Goal: Transaction & Acquisition: Subscribe to service/newsletter

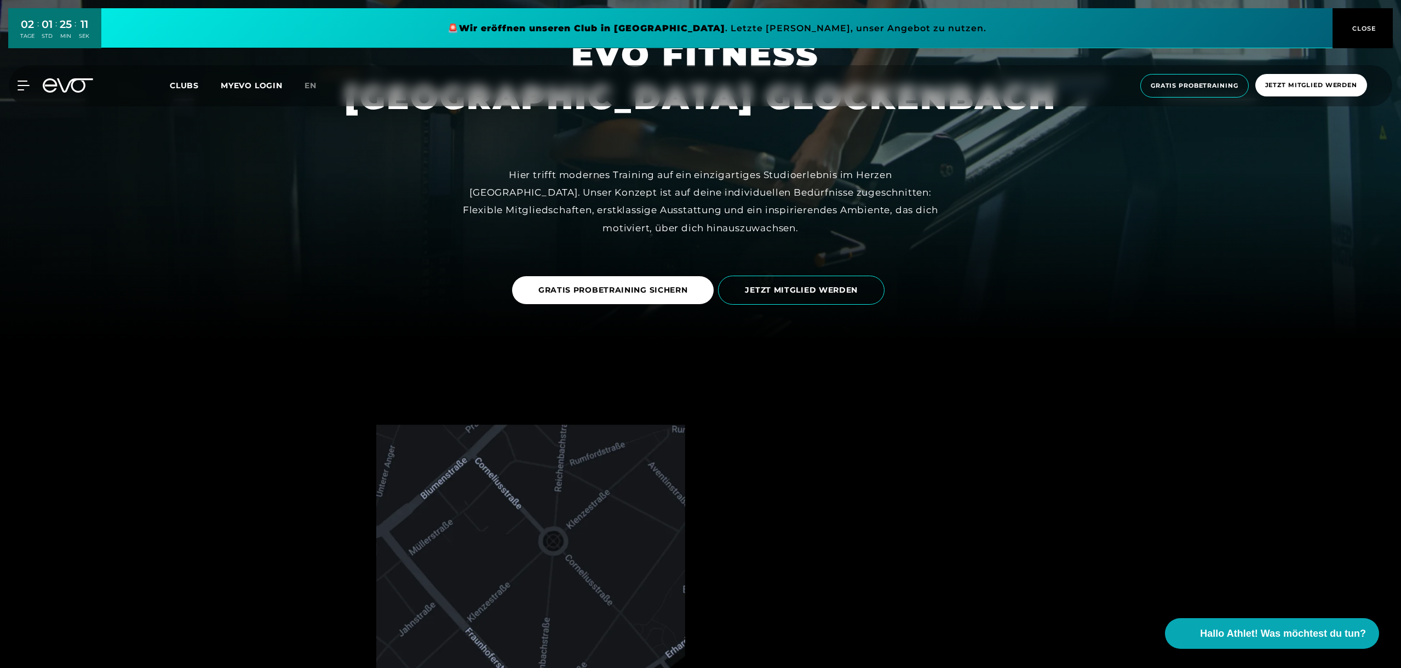
scroll to position [329, 0]
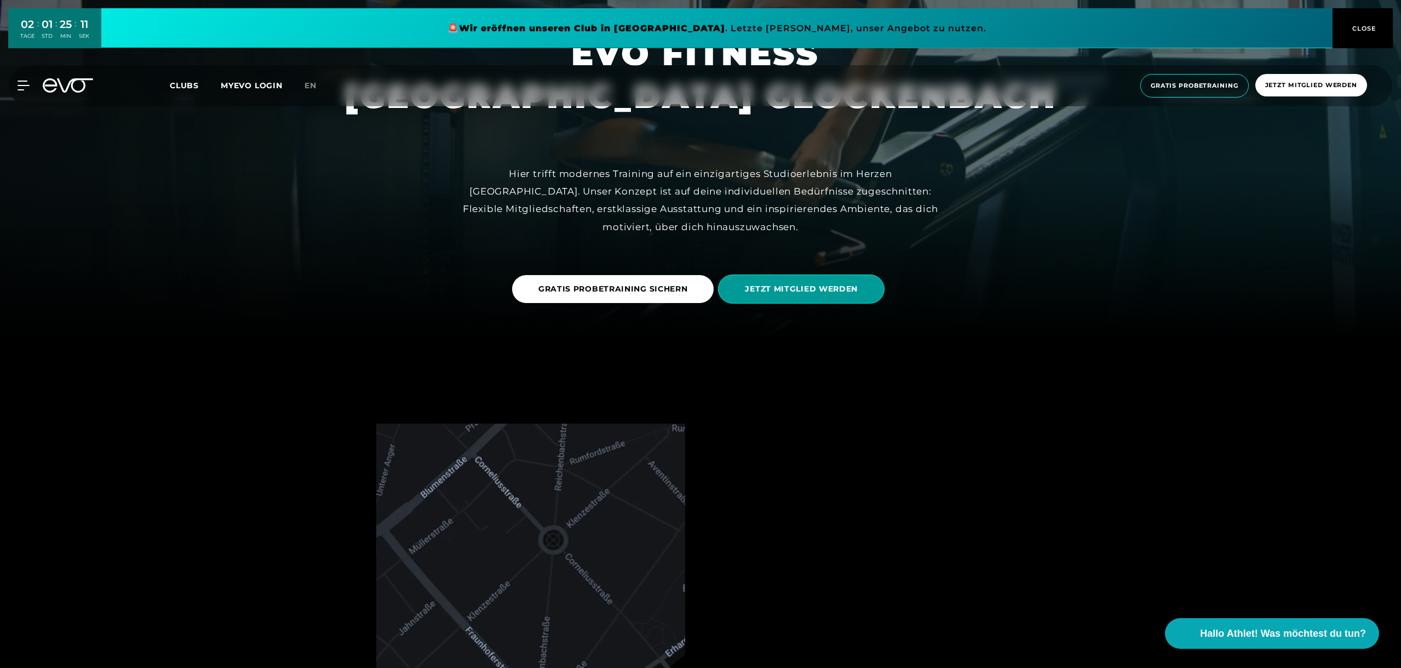
click at [796, 286] on span "JETZT MITGLIED WERDEN" at bounding box center [801, 288] width 113 height 11
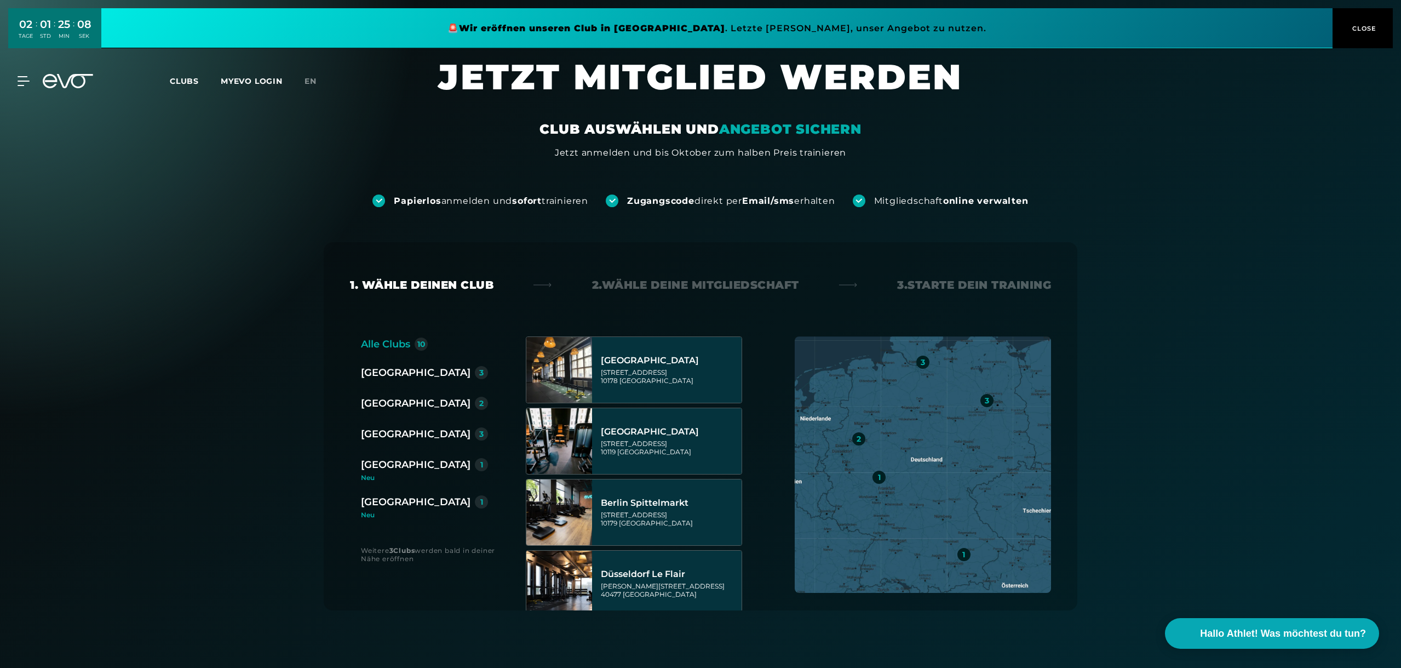
click at [393, 466] on div "[GEOGRAPHIC_DATA]" at bounding box center [416, 464] width 110 height 15
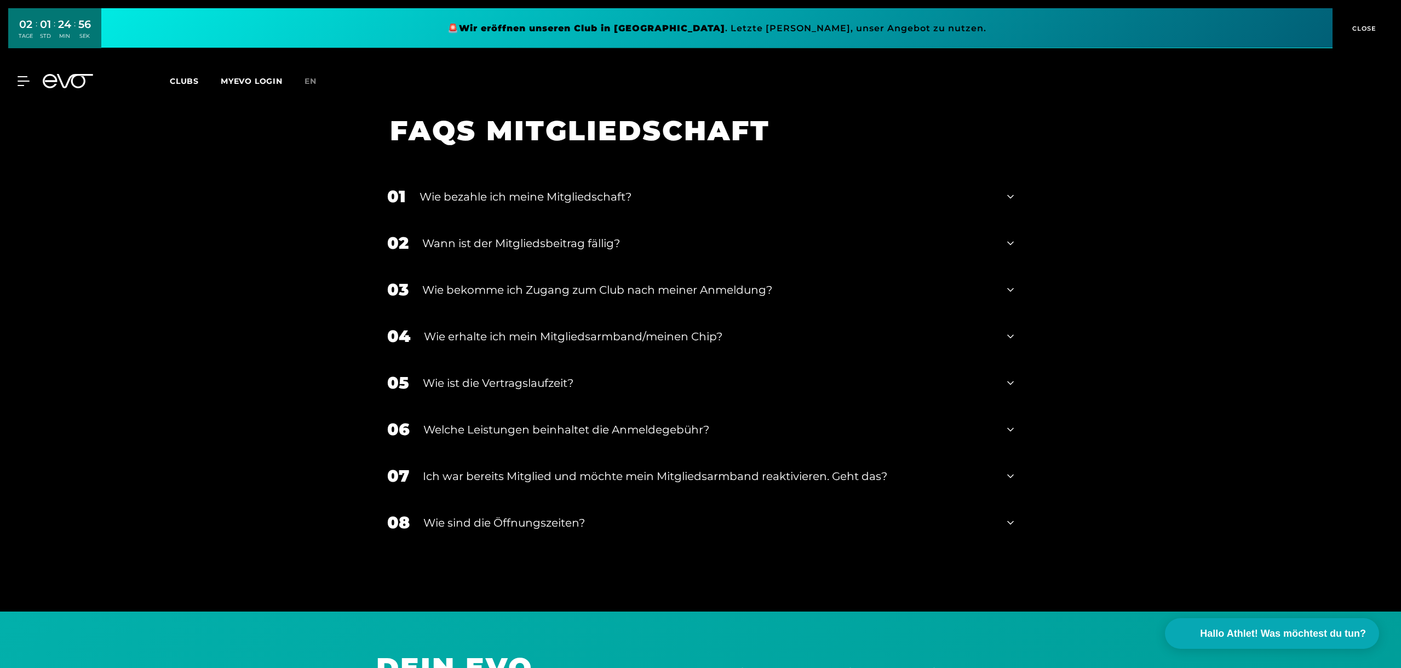
scroll to position [1588, 0]
click at [1014, 197] on div "01 Wie bezahle ich meine Mitgliedschaft?" at bounding box center [700, 195] width 648 height 47
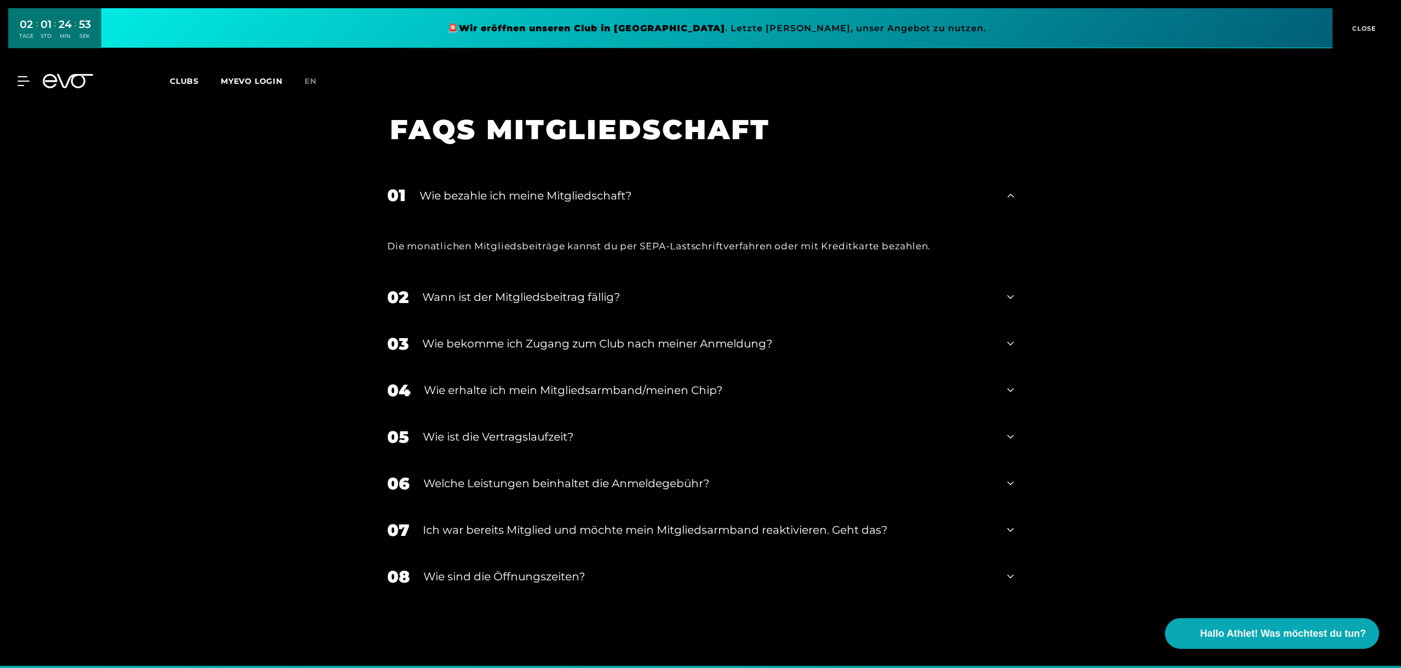
click at [1014, 197] on div "01 Wie bezahle ich meine Mitgliedschaft?" at bounding box center [700, 195] width 648 height 47
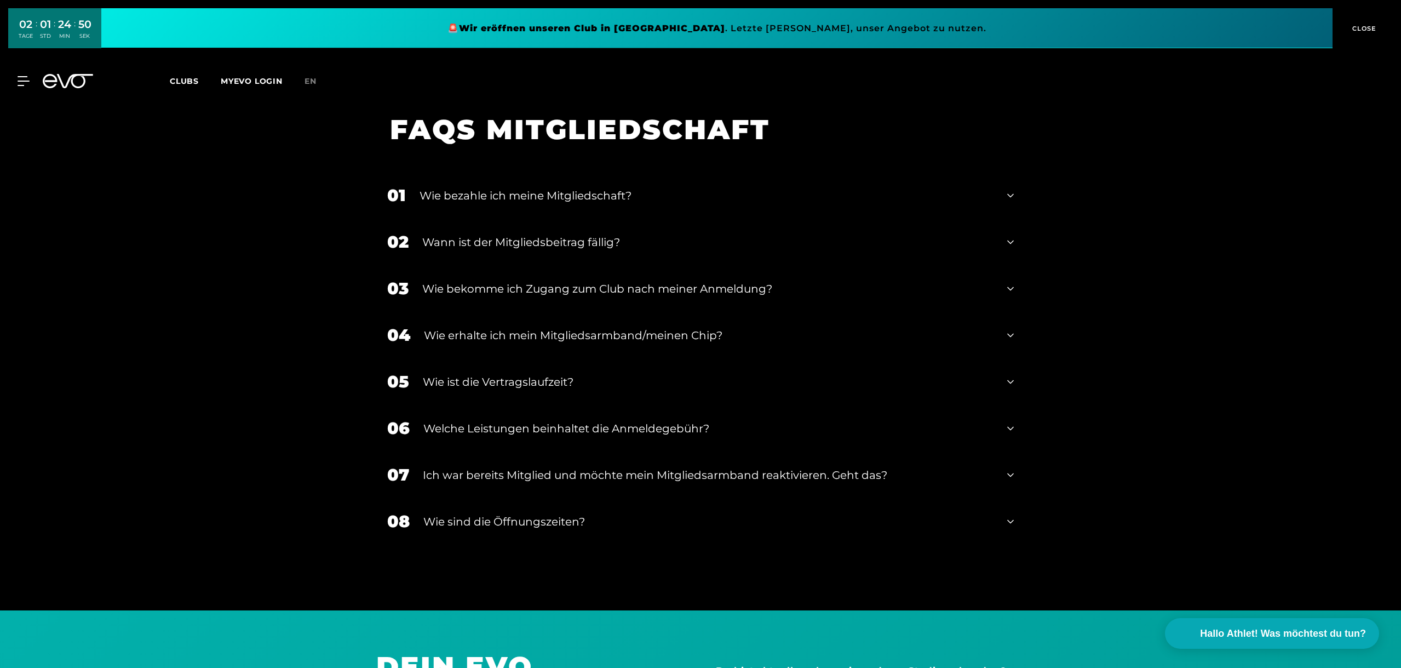
click at [1008, 429] on icon at bounding box center [1010, 428] width 7 height 13
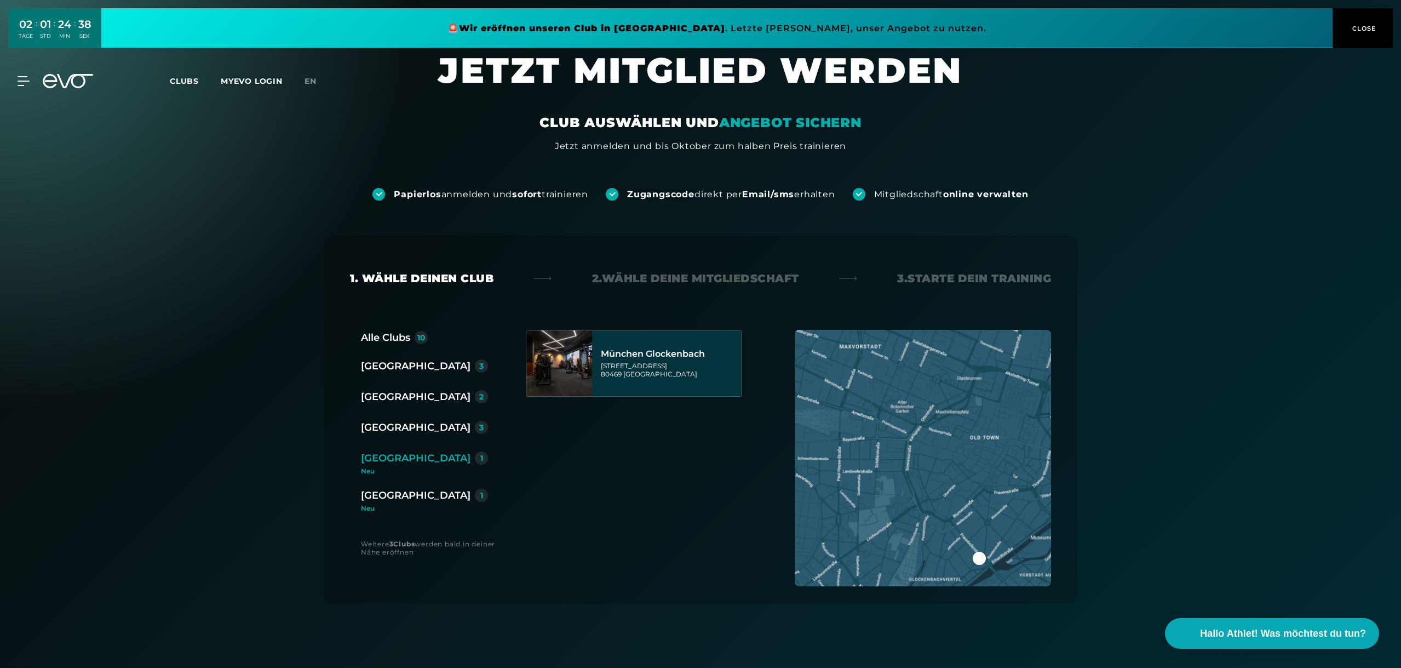
scroll to position [0, 0]
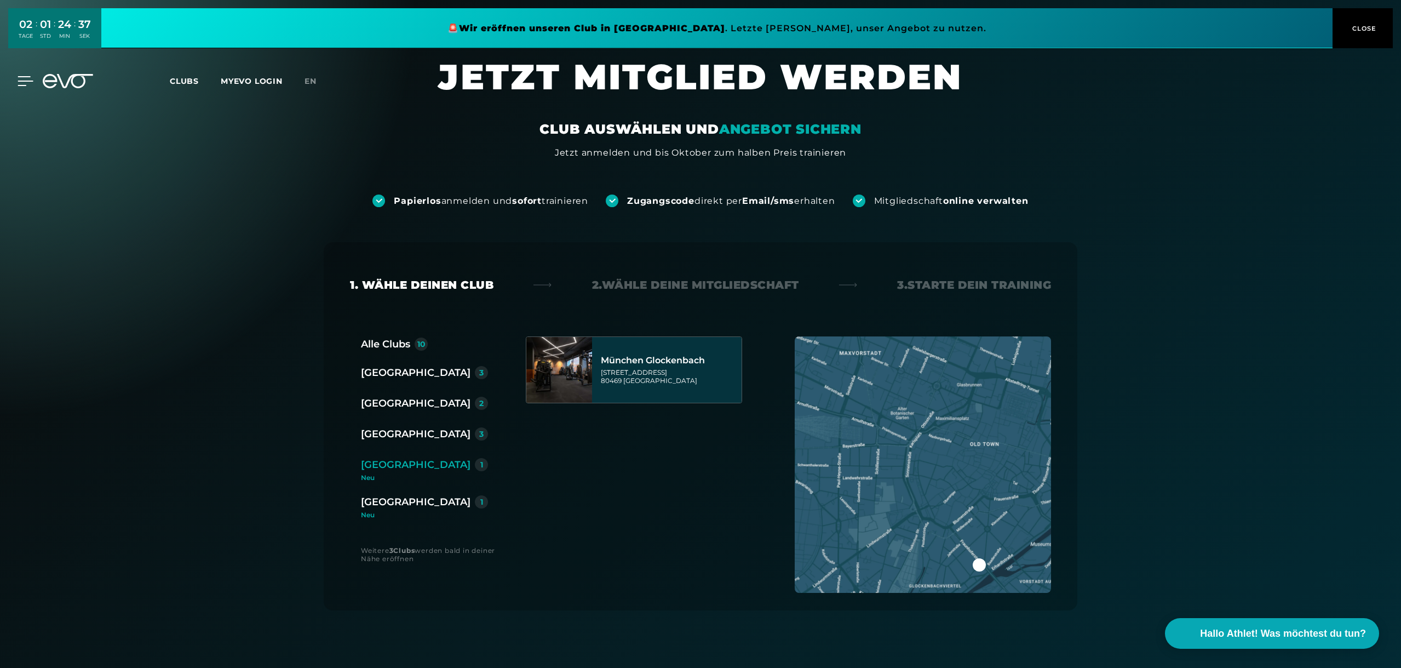
click at [27, 83] on icon at bounding box center [26, 81] width 16 height 10
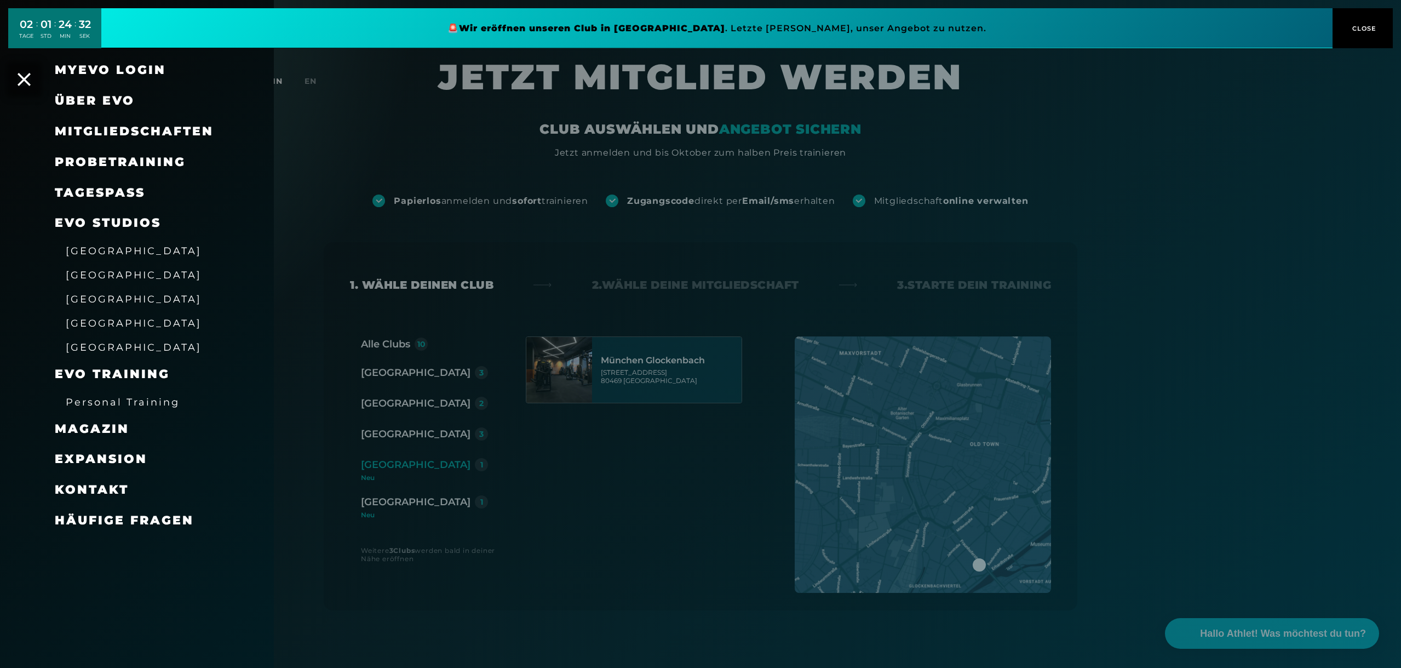
click at [165, 126] on span "Mitgliedschaften" at bounding box center [134, 131] width 159 height 15
click at [105, 329] on span "[GEOGRAPHIC_DATA]" at bounding box center [134, 322] width 136 height 11
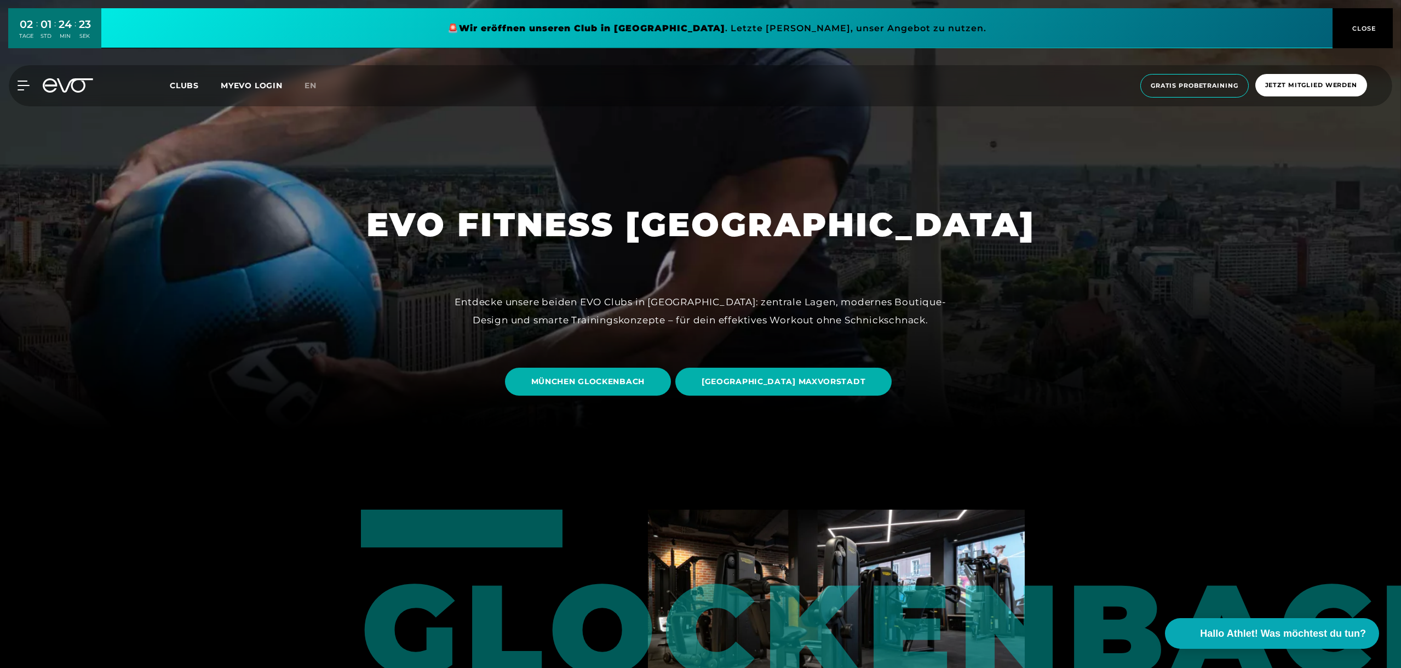
scroll to position [274, 0]
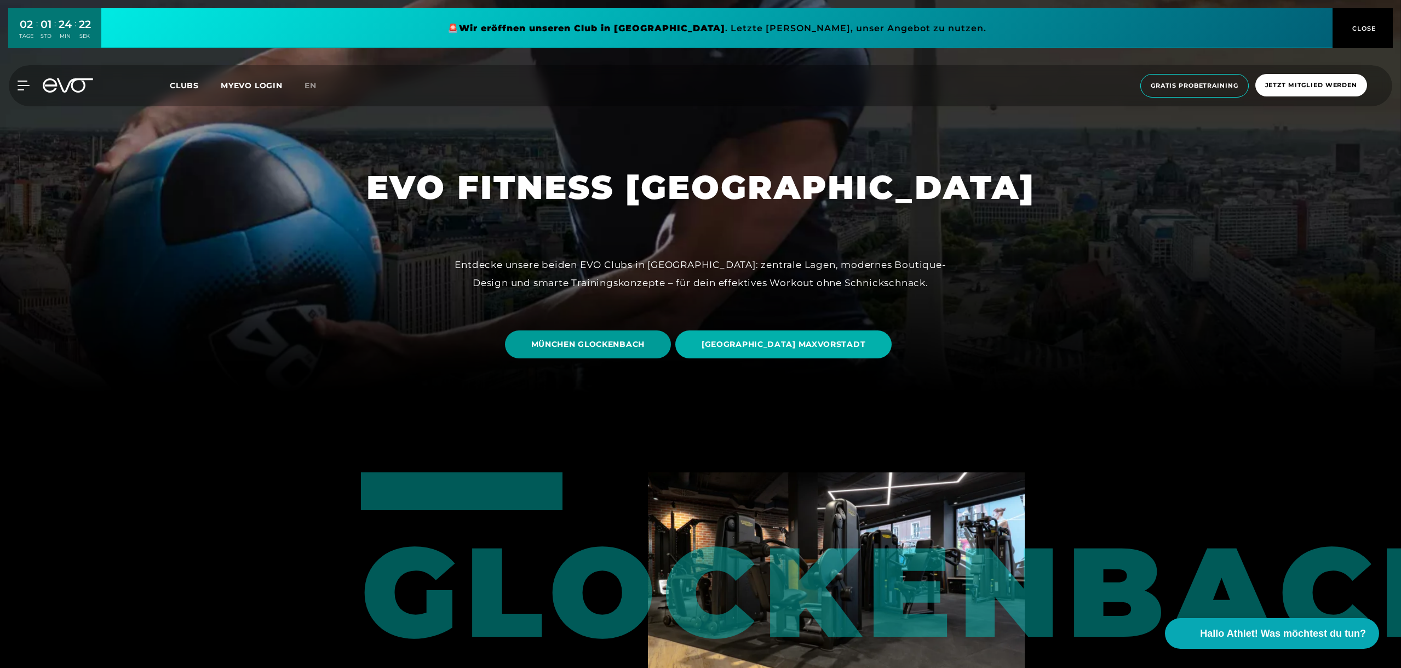
click at [640, 348] on span "MÜNCHEN GLOCKENBACH" at bounding box center [587, 343] width 113 height 11
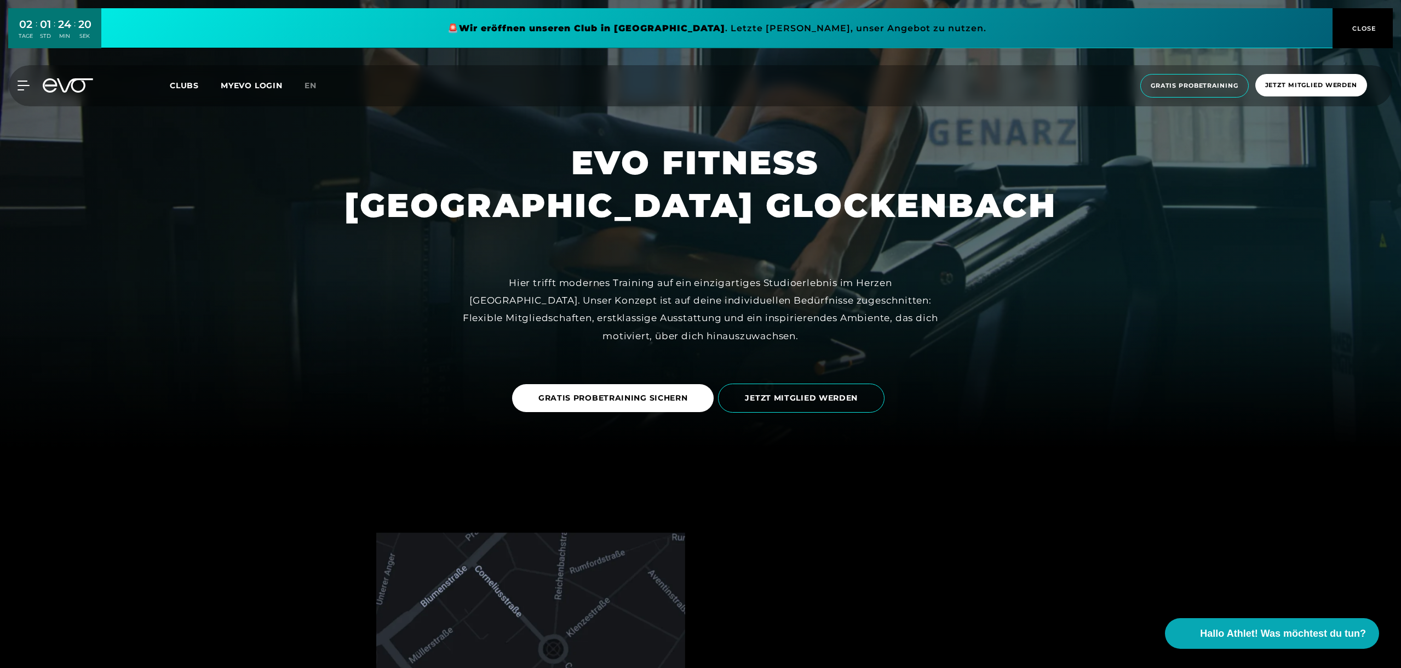
scroll to position [329, 0]
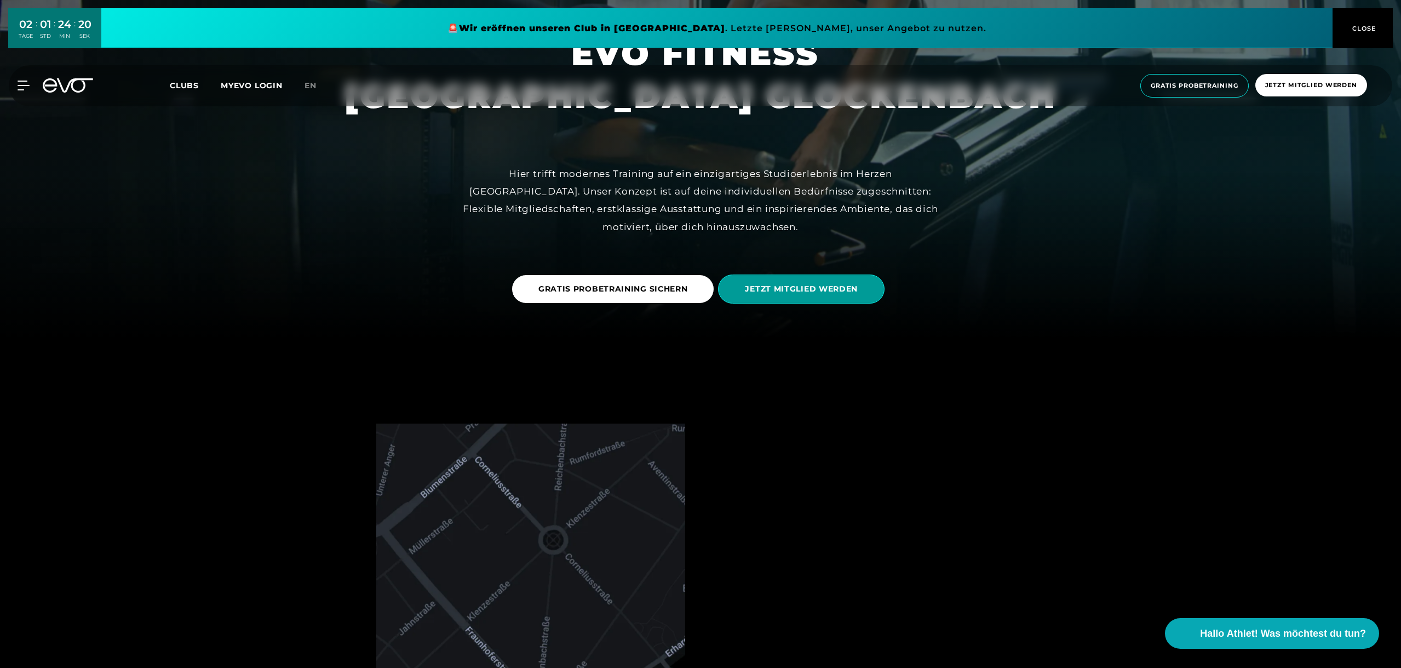
click at [792, 301] on span "JETZT MITGLIED WERDEN" at bounding box center [801, 288] width 166 height 29
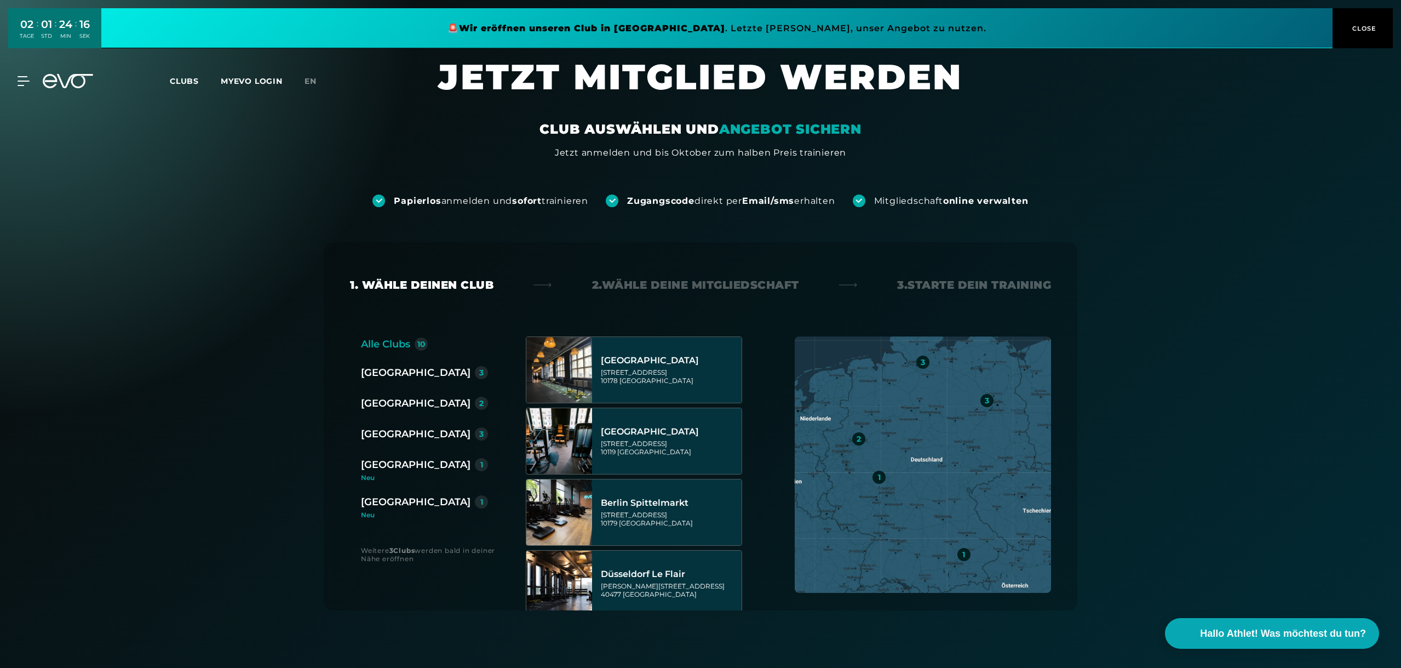
click at [389, 465] on div "[GEOGRAPHIC_DATA]" at bounding box center [416, 464] width 110 height 15
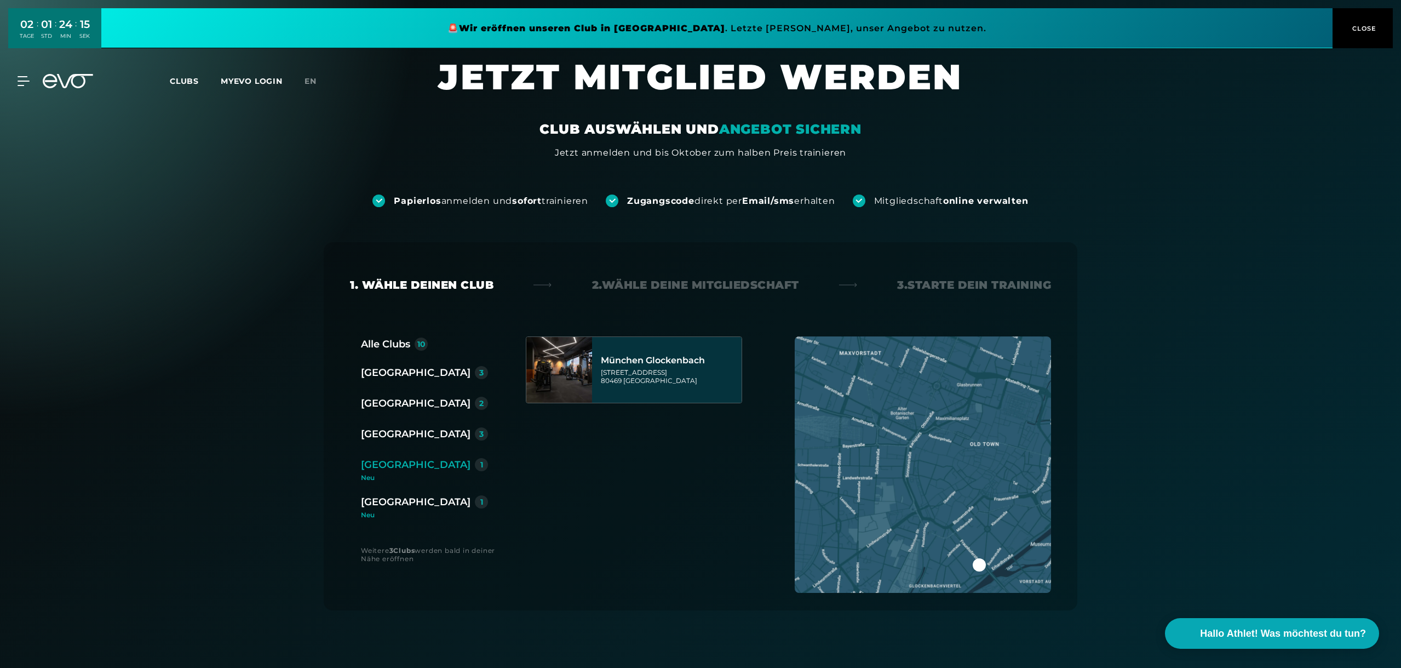
click at [704, 370] on div "[STREET_ADDRESS]" at bounding box center [669, 376] width 137 height 16
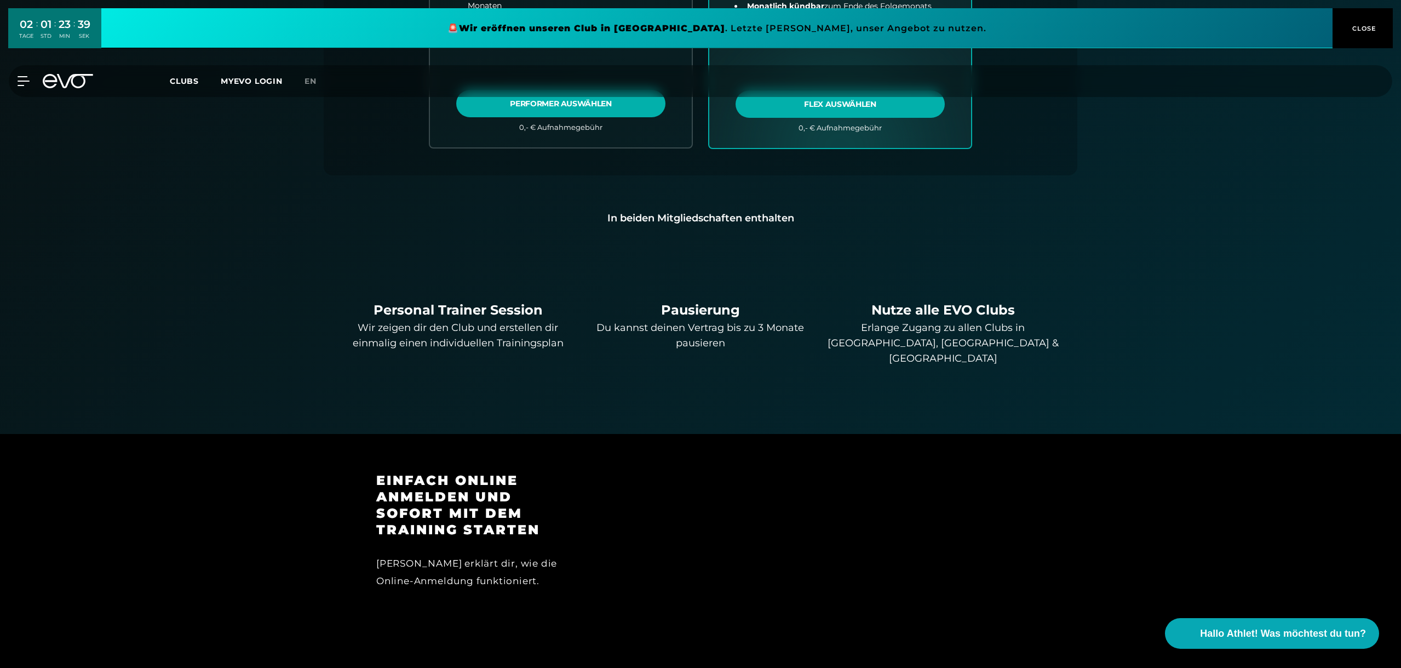
scroll to position [735, 0]
